Goal: Task Accomplishment & Management: Use online tool/utility

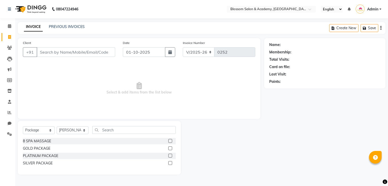
select select "8887"
select select "package"
select select "89746"
type input "9820008011"
click at [98, 52] on span "Add Client" at bounding box center [102, 52] width 20 height 5
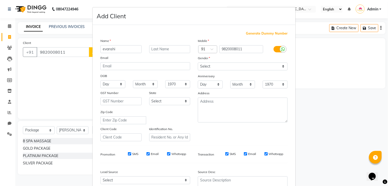
type input "evanshi"
click at [204, 64] on select "Select [DEMOGRAPHIC_DATA] [DEMOGRAPHIC_DATA] Other Prefer Not To Say" at bounding box center [243, 67] width 90 height 8
select select "[DEMOGRAPHIC_DATA]"
click at [198, 63] on select "Select [DEMOGRAPHIC_DATA] [DEMOGRAPHIC_DATA] Other Prefer Not To Say" at bounding box center [243, 67] width 90 height 8
click at [163, 104] on select "Select [GEOGRAPHIC_DATA] [GEOGRAPHIC_DATA] [GEOGRAPHIC_DATA] [GEOGRAPHIC_DATA] …" at bounding box center [169, 101] width 41 height 8
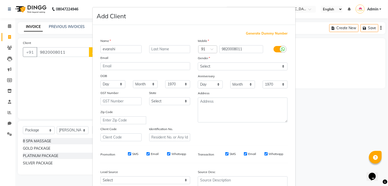
click at [163, 118] on div "Zip Code" at bounding box center [145, 116] width 97 height 15
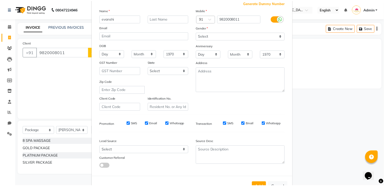
scroll to position [41, 0]
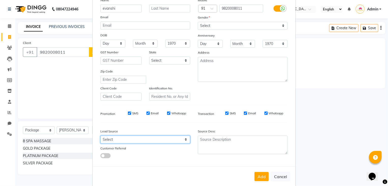
click at [138, 141] on select "Select Walk-in Referral Internet Friend Word of Mouth Advertisement Facebook Ju…" at bounding box center [145, 140] width 90 height 8
select select "56888"
click at [100, 138] on select "Select Walk-in Referral Internet Friend Word of Mouth Advertisement Facebook Ju…" at bounding box center [145, 140] width 90 height 8
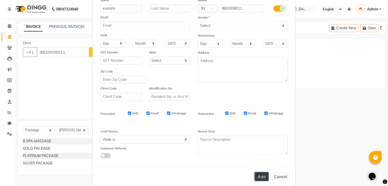
click at [257, 180] on button "Add" at bounding box center [261, 176] width 14 height 9
select select
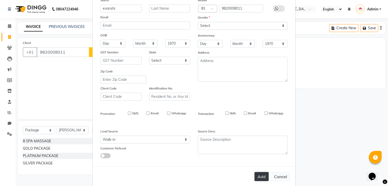
select select
checkbox input "false"
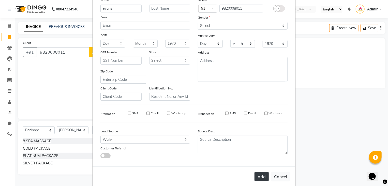
checkbox input "false"
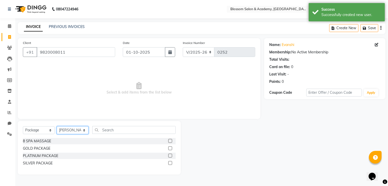
click at [63, 132] on select "Select Stylist [PERSON_NAME] [PERSON_NAME] [PERSON_NAME] [PERSON_NAME] BARBHIYA…" at bounding box center [73, 130] width 32 height 8
select select "89747"
click at [57, 127] on select "Select Stylist [PERSON_NAME] [PERSON_NAME] [PERSON_NAME] [PERSON_NAME] BARBHIYA…" at bounding box center [73, 130] width 32 height 8
click at [48, 131] on select "Select Service Product Membership Package Voucher Prepaid Gift Card" at bounding box center [39, 130] width 32 height 8
select select "service"
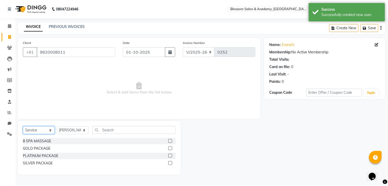
click at [23, 127] on select "Select Service Product Membership Package Voucher Prepaid Gift Card" at bounding box center [39, 130] width 32 height 8
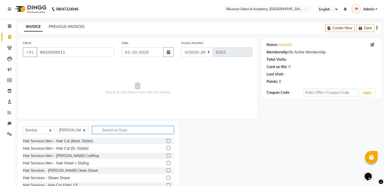
click at [120, 129] on input "text" at bounding box center [133, 130] width 82 height 8
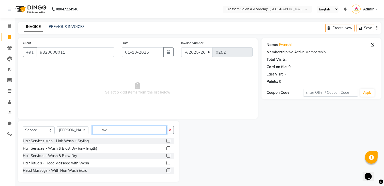
type input "w"
type input "s"
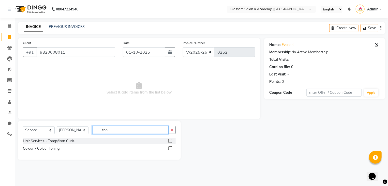
type input "ton"
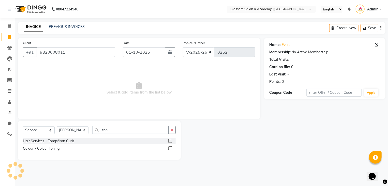
click at [170, 143] on label at bounding box center [170, 141] width 4 height 4
click at [170, 143] on input "checkbox" at bounding box center [169, 141] width 3 height 3
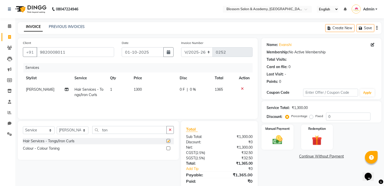
checkbox input "false"
click at [139, 93] on td "1300" at bounding box center [154, 92] width 46 height 17
select select "89747"
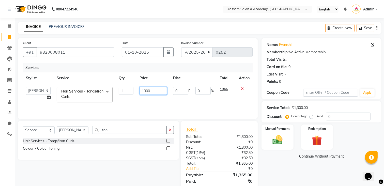
click at [145, 92] on input "1300" at bounding box center [153, 91] width 27 height 8
click at [149, 94] on input "1400" at bounding box center [153, 91] width 27 height 8
type input "1440"
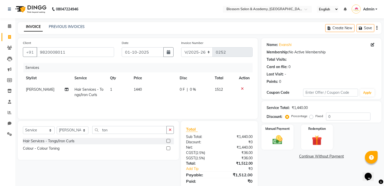
click at [377, 28] on icon "button" at bounding box center [376, 28] width 1 height 0
select select "package"
select select "89746"
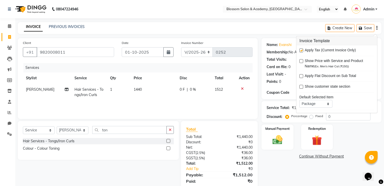
click at [301, 52] on label at bounding box center [301, 51] width 4 height 4
click at [301, 52] on input "checkbox" at bounding box center [300, 50] width 3 height 3
checkbox input "false"
click at [283, 143] on img at bounding box center [277, 140] width 17 height 12
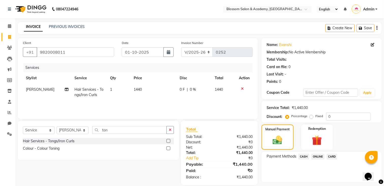
click at [199, 92] on div "0 F | 0 %" at bounding box center [194, 89] width 29 height 5
select select "89747"
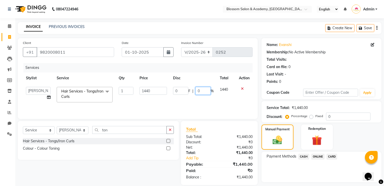
click at [202, 90] on input "0" at bounding box center [202, 91] width 15 height 8
type input "18"
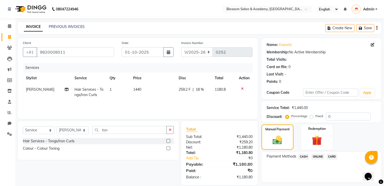
click at [294, 175] on div "Payment Methods CASH ONLINE CARD" at bounding box center [322, 167] width 120 height 31
click at [198, 88] on span "18 %" at bounding box center [200, 89] width 8 height 5
select select "89747"
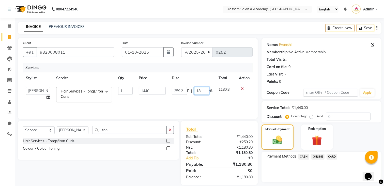
click at [201, 92] on input "18" at bounding box center [201, 91] width 15 height 8
type input "1"
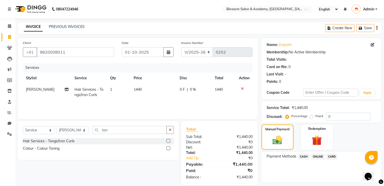
click at [265, 172] on div "Payment Methods CASH ONLINE CARD" at bounding box center [322, 167] width 120 height 31
click at [376, 28] on icon "button" at bounding box center [376, 28] width 1 height 0
select select "package"
select select "89746"
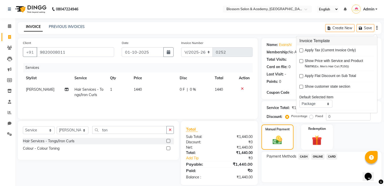
click at [302, 51] on label at bounding box center [301, 51] width 4 height 4
click at [302, 51] on input "checkbox" at bounding box center [300, 50] width 3 height 3
checkbox input "true"
click at [245, 151] on div "₹36.00" at bounding box center [237, 152] width 37 height 5
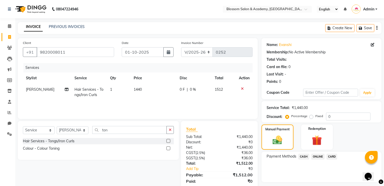
click at [245, 151] on div "₹36.00" at bounding box center [237, 152] width 37 height 5
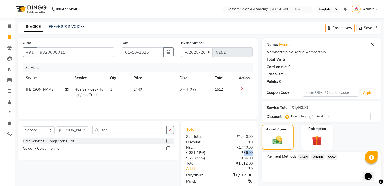
click at [245, 151] on div "₹36.00" at bounding box center [237, 152] width 37 height 5
click at [377, 28] on icon "button" at bounding box center [376, 28] width 1 height 0
select select "package"
select select "89746"
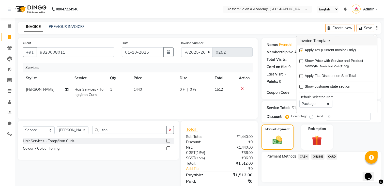
click at [300, 48] on div "Apply Tax (Current Invoice Only)" at bounding box center [336, 51] width 75 height 6
click at [301, 52] on label at bounding box center [301, 51] width 4 height 4
click at [301, 52] on input "checkbox" at bounding box center [300, 50] width 3 height 3
checkbox input "false"
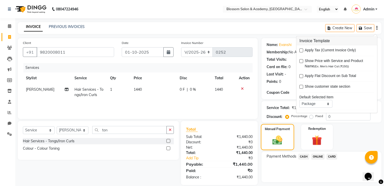
click at [275, 139] on img at bounding box center [277, 140] width 16 height 11
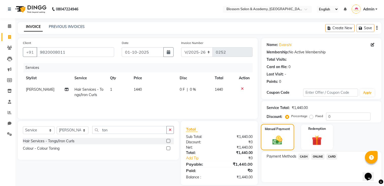
click at [280, 142] on img at bounding box center [277, 140] width 16 height 11
click at [314, 155] on span "ONLINE" at bounding box center [317, 157] width 13 height 6
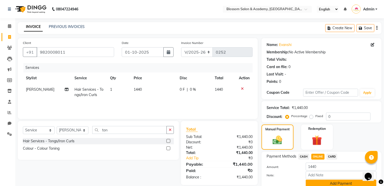
click at [309, 182] on button "Add Payment" at bounding box center [341, 184] width 71 height 8
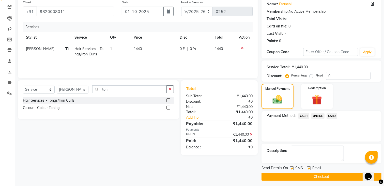
click at [291, 169] on label at bounding box center [292, 168] width 4 height 4
click at [291, 169] on input "checkbox" at bounding box center [291, 168] width 3 height 3
checkbox input "false"
click at [309, 167] on label at bounding box center [309, 168] width 4 height 4
click at [309, 167] on input "checkbox" at bounding box center [308, 168] width 3 height 3
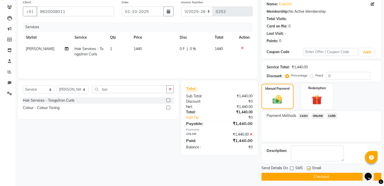
checkbox input "false"
click at [304, 179] on button "Checkout" at bounding box center [322, 177] width 120 height 8
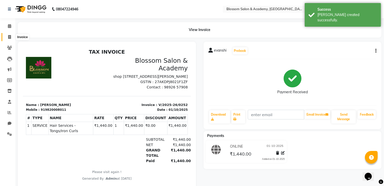
click at [9, 37] on icon at bounding box center [9, 37] width 3 height 4
select select "service"
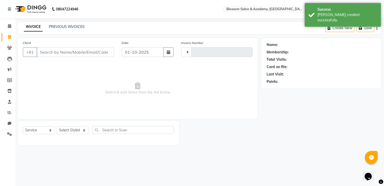
type input "0253"
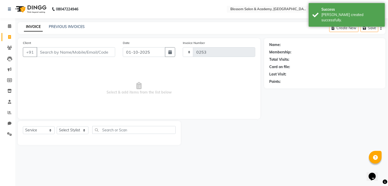
select select "8887"
select select "package"
select select "89746"
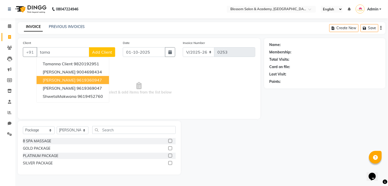
click at [44, 81] on span "[PERSON_NAME]" at bounding box center [59, 80] width 33 height 5
type input "9619360947"
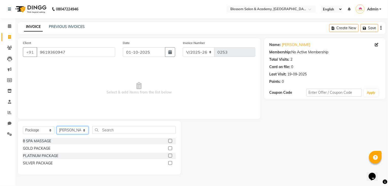
click at [73, 132] on select "Select Stylist [PERSON_NAME] [PERSON_NAME] [PERSON_NAME] [PERSON_NAME] BARBHIYA…" at bounding box center [73, 130] width 32 height 8
select select "89749"
click at [57, 127] on select "Select Stylist [PERSON_NAME] [PERSON_NAME] [PERSON_NAME] [PERSON_NAME] BARBHIYA…" at bounding box center [73, 130] width 32 height 8
click at [51, 129] on select "Select Service Product Membership Package Voucher Prepaid Gift Card" at bounding box center [39, 130] width 32 height 8
select select "service"
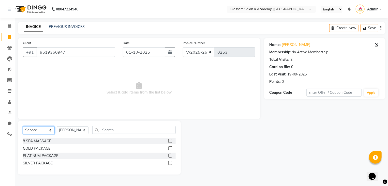
click at [23, 127] on select "Select Service Product Membership Package Voucher Prepaid Gift Card" at bounding box center [39, 130] width 32 height 8
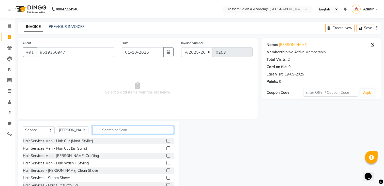
click at [103, 132] on input "text" at bounding box center [133, 130] width 82 height 8
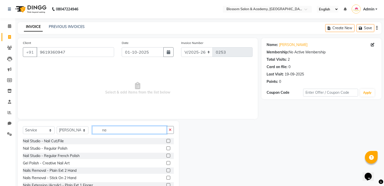
type input "n"
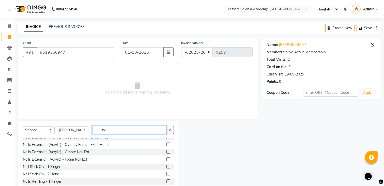
scroll to position [97, 0]
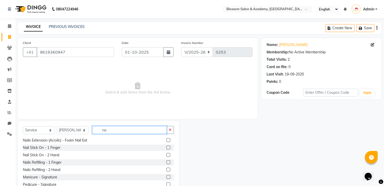
type input "n"
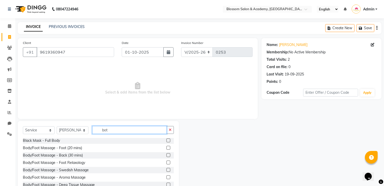
scroll to position [0, 0]
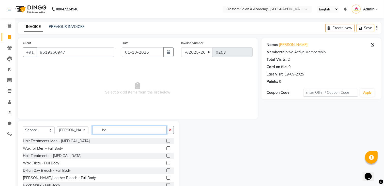
type input "b"
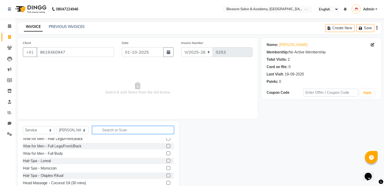
scroll to position [317, 0]
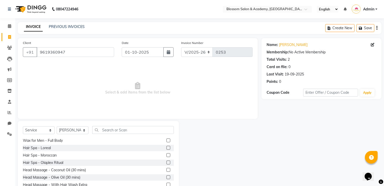
click at [198, 151] on div at bounding box center [220, 158] width 83 height 75
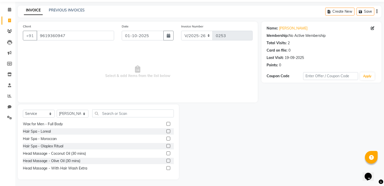
scroll to position [18, 0]
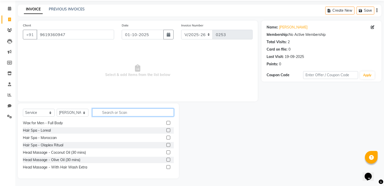
click at [118, 113] on input "text" at bounding box center [133, 113] width 82 height 8
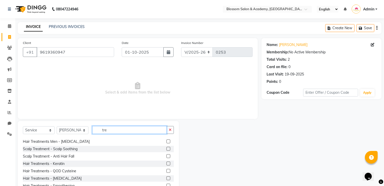
scroll to position [23, 0]
type input "tre"
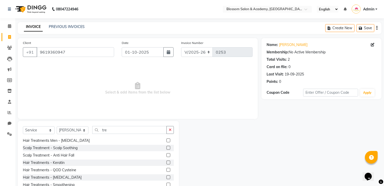
click at [190, 162] on div at bounding box center [220, 158] width 83 height 75
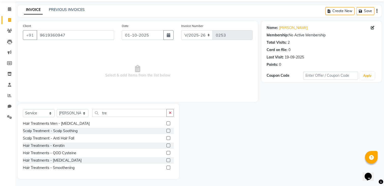
scroll to position [18, 0]
click at [166, 159] on label at bounding box center [168, 160] width 4 height 4
click at [166, 159] on input "checkbox" at bounding box center [167, 159] width 3 height 3
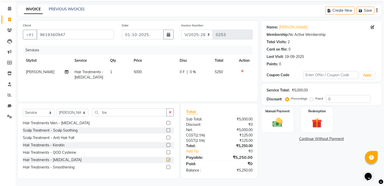
checkbox input "false"
click at [140, 70] on span "5000" at bounding box center [138, 72] width 8 height 5
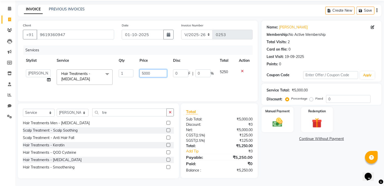
click at [145, 74] on input "5000" at bounding box center [153, 73] width 27 height 8
type input "4000"
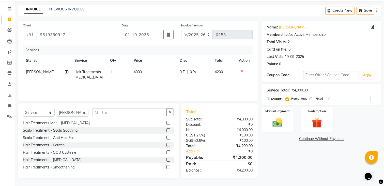
click at [377, 10] on div "Create New Save" at bounding box center [353, 11] width 56 height 12
click at [377, 11] on icon "button" at bounding box center [376, 10] width 1 height 0
select select "package"
select select "89746"
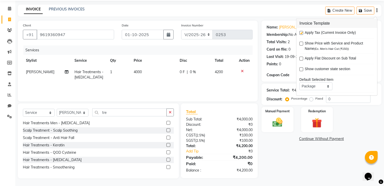
click at [302, 34] on label at bounding box center [301, 33] width 4 height 4
click at [302, 34] on input "checkbox" at bounding box center [300, 33] width 3 height 3
checkbox input "false"
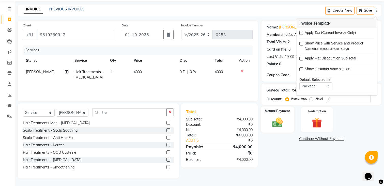
click at [280, 123] on img at bounding box center [277, 123] width 17 height 12
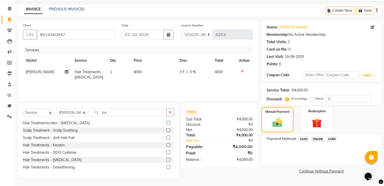
click at [302, 140] on span "CASH" at bounding box center [303, 139] width 11 height 6
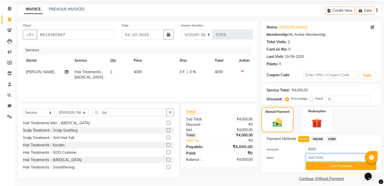
click at [313, 161] on input "Note:" at bounding box center [341, 158] width 71 height 8
click at [314, 169] on button "Add Payment" at bounding box center [341, 166] width 71 height 8
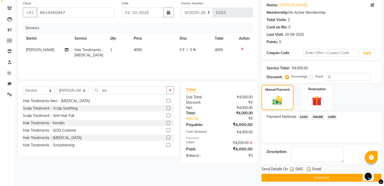
scroll to position [43, 0]
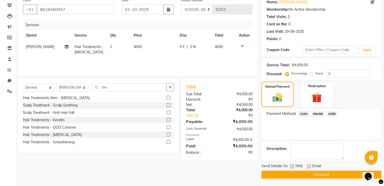
click at [292, 166] on label at bounding box center [292, 166] width 4 height 4
click at [292, 166] on input "checkbox" at bounding box center [291, 166] width 3 height 3
checkbox input "false"
click at [308, 166] on label at bounding box center [309, 166] width 4 height 4
click at [308, 166] on input "checkbox" at bounding box center [308, 166] width 3 height 3
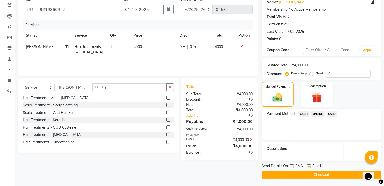
checkbox input "false"
click at [300, 176] on button "Checkout" at bounding box center [322, 175] width 120 height 8
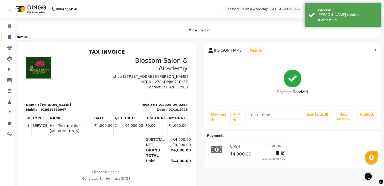
click at [7, 34] on span at bounding box center [9, 37] width 9 height 6
select select "8887"
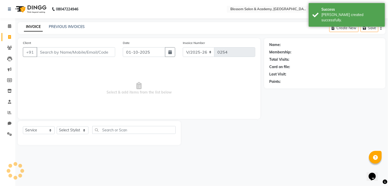
select select "package"
select select "89746"
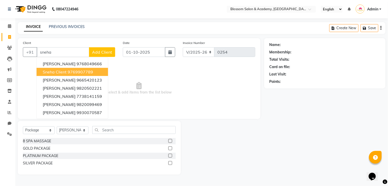
click at [87, 71] on ngb-highlight "9769907789" at bounding box center [80, 71] width 25 height 5
type input "9769907789"
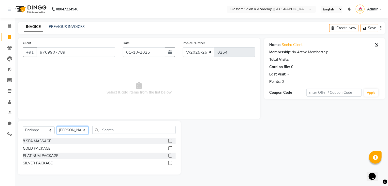
click at [75, 129] on select "Select Stylist [PERSON_NAME] [PERSON_NAME] [PERSON_NAME] [PERSON_NAME] BARBHIYA…" at bounding box center [73, 130] width 32 height 8
select select "89748"
click at [57, 127] on select "Select Stylist [PERSON_NAME] [PERSON_NAME] [PERSON_NAME] [PERSON_NAME] BARBHIYA…" at bounding box center [73, 130] width 32 height 8
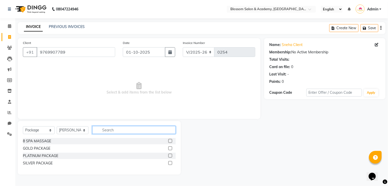
click at [100, 129] on input "text" at bounding box center [133, 130] width 83 height 8
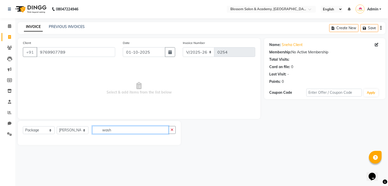
click at [112, 130] on input "wash" at bounding box center [130, 130] width 76 height 8
type input "w"
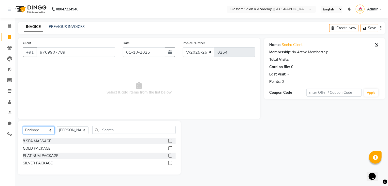
click at [51, 128] on select "Select Service Product Membership Package Voucher Prepaid Gift Card" at bounding box center [39, 130] width 32 height 8
select select "service"
click at [23, 127] on select "Select Service Product Membership Package Voucher Prepaid Gift Card" at bounding box center [39, 130] width 32 height 8
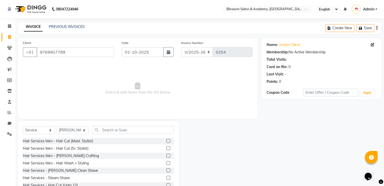
drag, startPoint x: 123, startPoint y: 125, endPoint x: 121, endPoint y: 131, distance: 6.0
click at [121, 131] on div "Select Service Product Membership Package Voucher Prepaid Gift Card Select Styl…" at bounding box center [98, 158] width 161 height 75
click at [121, 131] on input "text" at bounding box center [133, 130] width 82 height 8
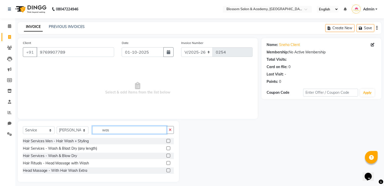
type input "was"
click at [169, 148] on label at bounding box center [168, 148] width 4 height 4
click at [169, 148] on input "checkbox" at bounding box center [167, 148] width 3 height 3
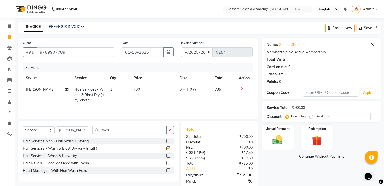
checkbox input "false"
click at [133, 92] on td "700" at bounding box center [154, 95] width 46 height 22
select select "89748"
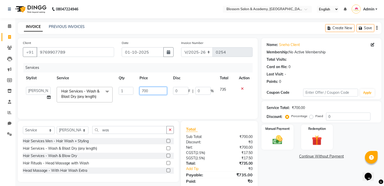
click at [143, 92] on input "700" at bounding box center [153, 91] width 27 height 8
type input "500"
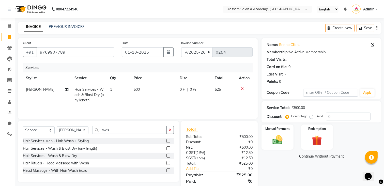
click at [376, 28] on icon "button" at bounding box center [376, 28] width 1 height 0
select select "package"
select select "89746"
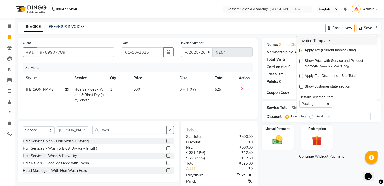
click at [302, 51] on label at bounding box center [301, 51] width 4 height 4
click at [302, 51] on input "checkbox" at bounding box center [300, 50] width 3 height 3
checkbox input "false"
click at [273, 141] on img at bounding box center [277, 140] width 17 height 12
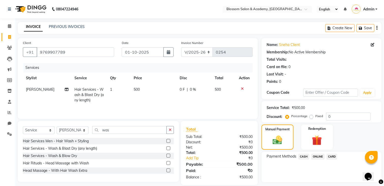
click at [305, 157] on span "CASH" at bounding box center [303, 157] width 11 height 6
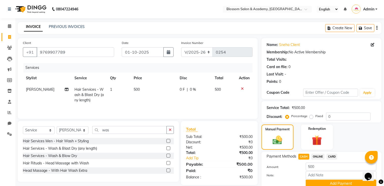
click at [291, 176] on label "Note:" at bounding box center [282, 175] width 39 height 5
click at [306, 176] on input "Note:" at bounding box center [341, 175] width 71 height 8
click at [291, 176] on label "Note:" at bounding box center [282, 175] width 39 height 5
click at [306, 176] on input "Note:" at bounding box center [341, 175] width 71 height 8
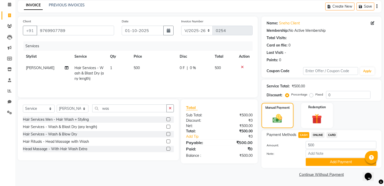
click at [299, 161] on div at bounding box center [282, 162] width 39 height 8
click at [315, 160] on button "Add Payment" at bounding box center [341, 162] width 71 height 8
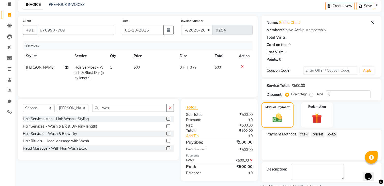
click at [297, 154] on div "Payment Methods CASH ONLINE CARD" at bounding box center [322, 145] width 120 height 31
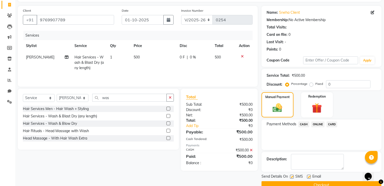
scroll to position [43, 0]
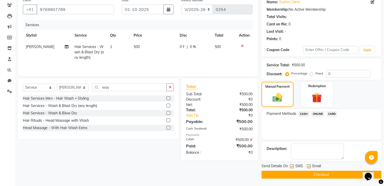
click at [291, 165] on label at bounding box center [292, 166] width 4 height 4
click at [291, 165] on input "checkbox" at bounding box center [291, 166] width 3 height 3
checkbox input "false"
click at [308, 165] on label at bounding box center [309, 166] width 4 height 4
click at [308, 165] on input "checkbox" at bounding box center [308, 166] width 3 height 3
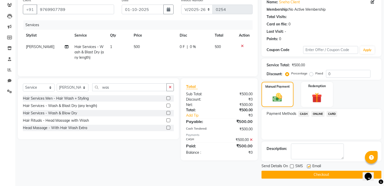
checkbox input "false"
click at [306, 175] on button "Checkout" at bounding box center [322, 175] width 120 height 8
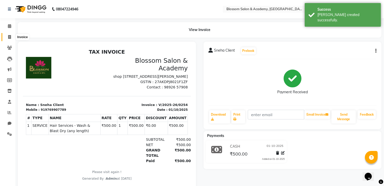
click at [10, 37] on icon at bounding box center [9, 37] width 3 height 4
select select "service"
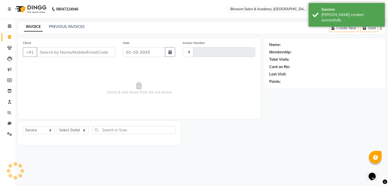
type input "0255"
select select "8887"
select select "package"
select select "89746"
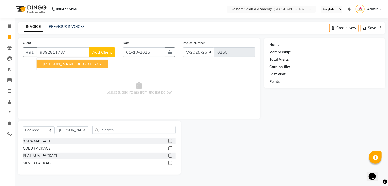
type input "9892811787"
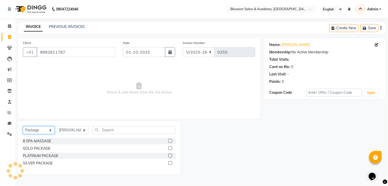
click at [50, 131] on select "Select Service Product Membership Package Voucher Prepaid Gift Card" at bounding box center [39, 130] width 32 height 8
select select "service"
click at [23, 127] on select "Select Service Product Membership Package Voucher Prepaid Gift Card" at bounding box center [39, 130] width 32 height 8
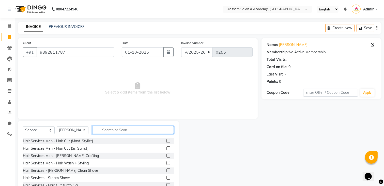
click at [113, 132] on input "text" at bounding box center [133, 130] width 82 height 8
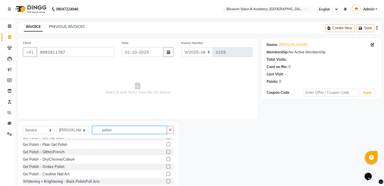
scroll to position [67, 0]
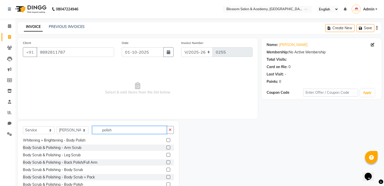
type input "polish"
click at [189, 173] on div at bounding box center [220, 158] width 83 height 75
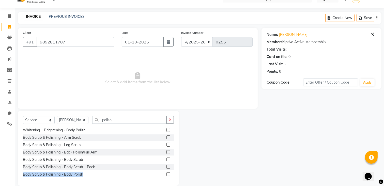
drag, startPoint x: 176, startPoint y: 164, endPoint x: 198, endPoint y: 164, distance: 21.1
click at [198, 164] on div "Select Service Product Membership Package Voucher Prepaid Gift Card Select Styl…" at bounding box center [138, 148] width 248 height 75
click at [198, 164] on div at bounding box center [220, 148] width 83 height 75
click at [210, 166] on div at bounding box center [220, 148] width 83 height 75
click at [166, 173] on label at bounding box center [168, 174] width 4 height 4
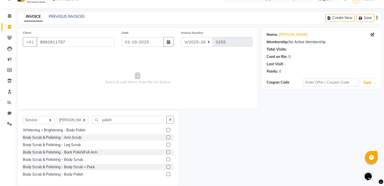
click at [166, 173] on input "checkbox" at bounding box center [167, 174] width 3 height 3
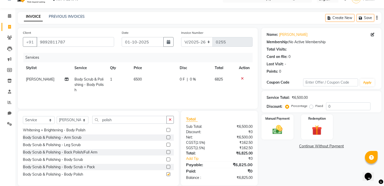
checkbox input "false"
click at [139, 82] on span "6500" at bounding box center [138, 79] width 8 height 5
select select "89746"
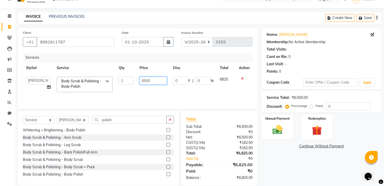
click at [147, 79] on input "6500" at bounding box center [153, 81] width 27 height 8
type input "5000"
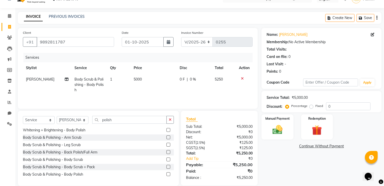
click at [376, 18] on icon "button" at bounding box center [376, 18] width 1 height 0
select select "package"
select select "89746"
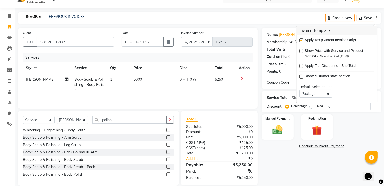
click at [301, 41] on label at bounding box center [301, 40] width 4 height 4
click at [301, 41] on input "checkbox" at bounding box center [300, 40] width 3 height 3
checkbox input "false"
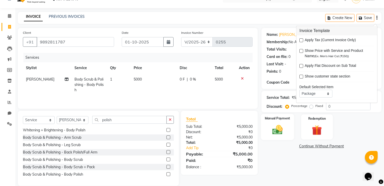
click at [283, 128] on img at bounding box center [277, 130] width 17 height 12
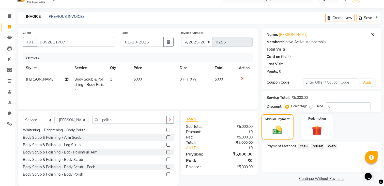
click at [318, 147] on span "ONLINE" at bounding box center [317, 147] width 13 height 6
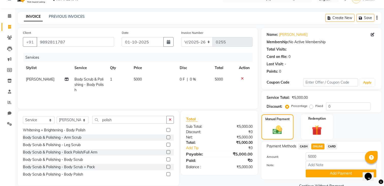
click at [294, 169] on div "Note:" at bounding box center [321, 165] width 117 height 9
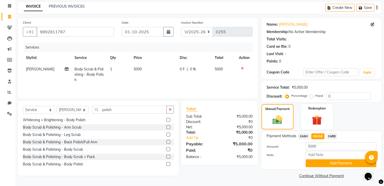
scroll to position [22, 0]
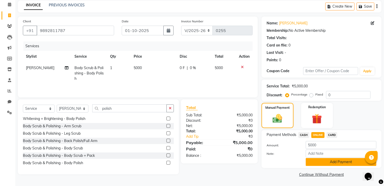
click at [317, 162] on button "Add Payment" at bounding box center [341, 162] width 71 height 8
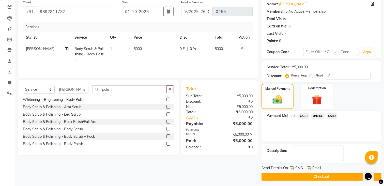
scroll to position [43, 0]
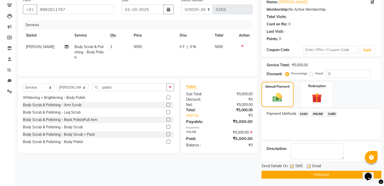
click at [291, 166] on label at bounding box center [292, 166] width 4 height 4
click at [291, 166] on input "checkbox" at bounding box center [291, 166] width 3 height 3
checkbox input "false"
click at [308, 167] on label at bounding box center [309, 166] width 4 height 4
click at [308, 167] on input "checkbox" at bounding box center [308, 166] width 3 height 3
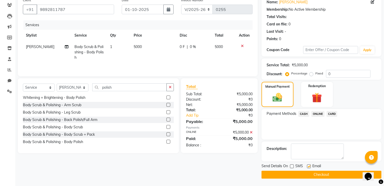
checkbox input "false"
click at [302, 172] on button "Checkout" at bounding box center [322, 175] width 120 height 8
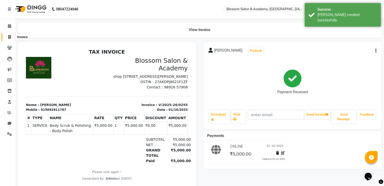
click at [10, 37] on icon at bounding box center [9, 37] width 3 height 4
select select "service"
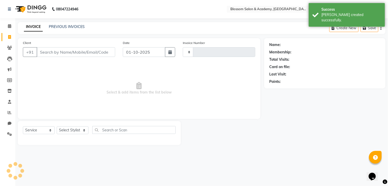
type input "0256"
select select "8887"
select select "package"
select select "89746"
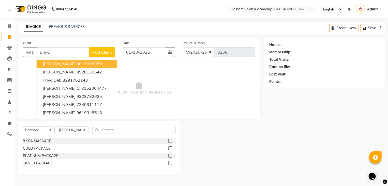
click at [53, 65] on span "[PERSON_NAME]" at bounding box center [59, 63] width 33 height 5
type input "9819608079"
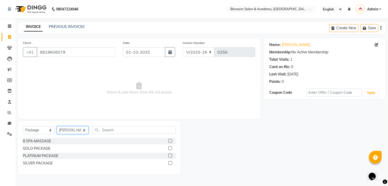
click at [71, 129] on select "Select Stylist [PERSON_NAME] [PERSON_NAME] [PERSON_NAME] [PERSON_NAME] BARBHIYA…" at bounding box center [73, 130] width 32 height 8
select select "89748"
click at [57, 127] on select "Select Stylist [PERSON_NAME] [PERSON_NAME] [PERSON_NAME] [PERSON_NAME] BARBHIYA…" at bounding box center [73, 130] width 32 height 8
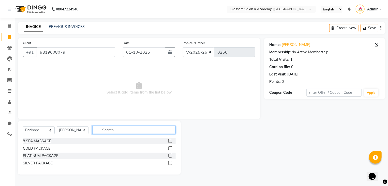
click at [105, 128] on input "text" at bounding box center [133, 130] width 83 height 8
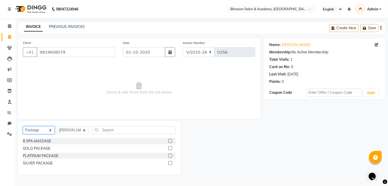
click at [50, 131] on select "Select Service Product Membership Package Voucher Prepaid Gift Card" at bounding box center [39, 130] width 32 height 8
select select "service"
click at [23, 127] on select "Select Service Product Membership Package Voucher Prepaid Gift Card" at bounding box center [39, 130] width 32 height 8
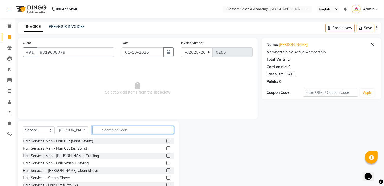
click at [104, 128] on input "text" at bounding box center [133, 130] width 82 height 8
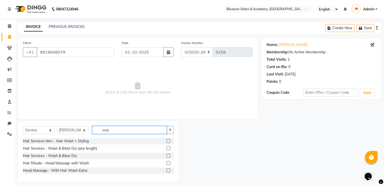
type input "was"
drag, startPoint x: 169, startPoint y: 151, endPoint x: 168, endPoint y: 147, distance: 3.3
click at [168, 147] on div at bounding box center [167, 148] width 3 height 5
click at [168, 147] on label at bounding box center [168, 148] width 4 height 4
click at [168, 147] on input "checkbox" at bounding box center [167, 148] width 3 height 3
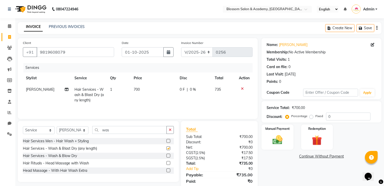
checkbox input "false"
click at [134, 89] on span "700" at bounding box center [137, 89] width 6 height 5
select select "89748"
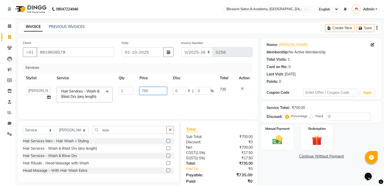
click at [144, 92] on input "700" at bounding box center [153, 91] width 27 height 8
type input "560"
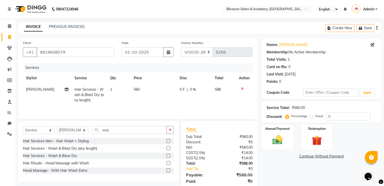
click at [377, 28] on icon "button" at bounding box center [376, 28] width 1 height 0
select select "package"
select select "89746"
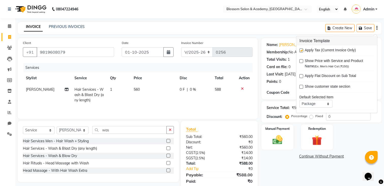
click at [301, 50] on label at bounding box center [301, 51] width 4 height 4
click at [301, 50] on input "checkbox" at bounding box center [300, 50] width 3 height 3
checkbox input "false"
click at [274, 139] on img at bounding box center [277, 140] width 17 height 12
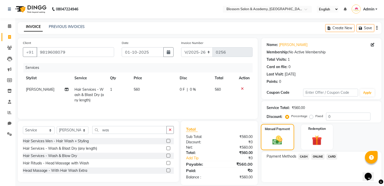
click at [274, 139] on img at bounding box center [277, 140] width 16 height 11
click at [315, 155] on span "ONLINE" at bounding box center [317, 157] width 13 height 6
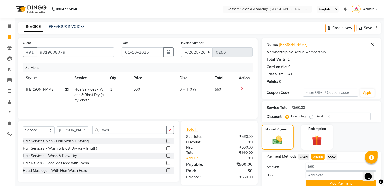
scroll to position [22, 0]
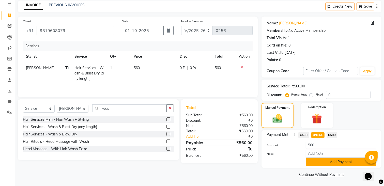
click at [325, 163] on button "Add Payment" at bounding box center [341, 162] width 71 height 8
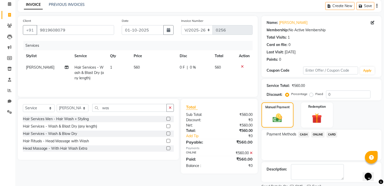
scroll to position [43, 0]
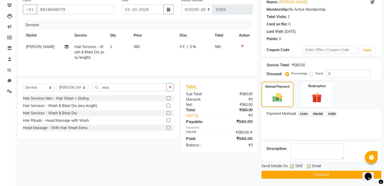
click at [291, 166] on label at bounding box center [292, 166] width 4 height 4
click at [291, 166] on input "checkbox" at bounding box center [291, 166] width 3 height 3
checkbox input "false"
click at [308, 165] on label at bounding box center [309, 166] width 4 height 4
click at [308, 165] on input "checkbox" at bounding box center [308, 166] width 3 height 3
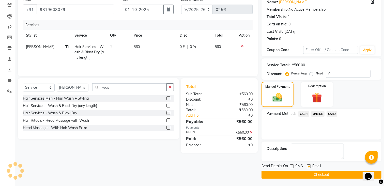
checkbox input "false"
click at [300, 175] on button "Checkout" at bounding box center [322, 175] width 120 height 8
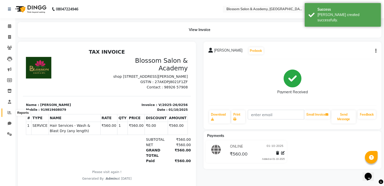
click at [10, 112] on icon at bounding box center [10, 113] width 4 height 4
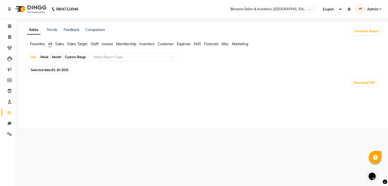
click at [30, 75] on div "Download PDF" at bounding box center [203, 83] width 356 height 16
click at [9, 25] on icon at bounding box center [9, 26] width 3 height 4
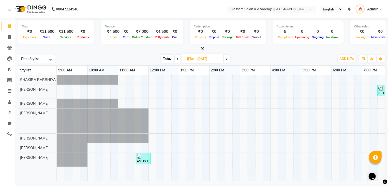
click at [74, 51] on div at bounding box center [202, 48] width 368 height 5
